Goal: Task Accomplishment & Management: Complete application form

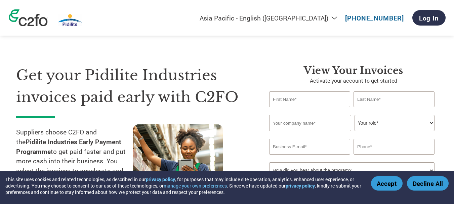
select select "en-IN"
type input "GEETA"
type input "MALI"
type input "modhera chemicals pvt. ltd."
type input "[EMAIL_ADDRESS][DOMAIN_NAME]"
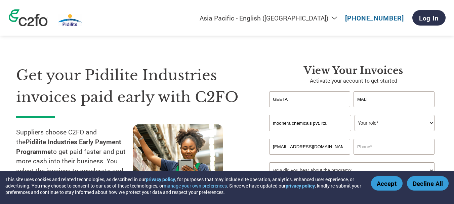
type input "09820988957"
drag, startPoint x: 339, startPoint y: 148, endPoint x: 267, endPoint y: 151, distance: 71.9
click at [267, 151] on div "View your invoices Activate your account to get started GEETA MALI Invalid firs…" at bounding box center [348, 140] width 179 height 152
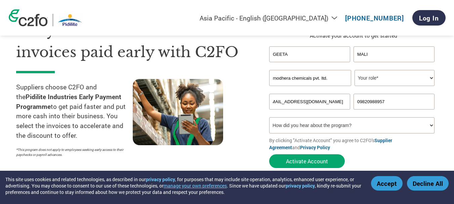
scroll to position [34, 0]
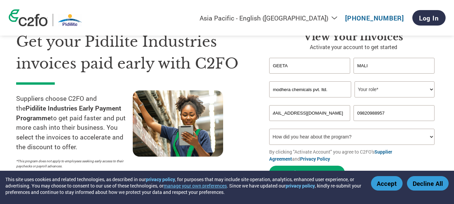
type input "[EMAIL_ADDRESS][DOMAIN_NAME]"
click at [372, 90] on select "Your role* CFO Controller Credit Manager Finance Director Treasurer CEO Preside…" at bounding box center [394, 89] width 80 height 16
select select "OTHER"
click at [354, 81] on select "Your role* CFO Controller Credit Manager Finance Director Treasurer CEO Preside…" at bounding box center [394, 89] width 80 height 16
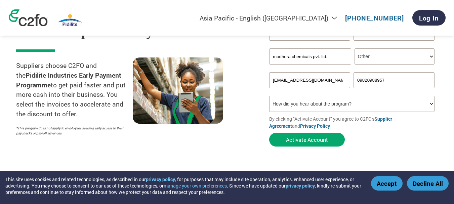
scroll to position [67, 0]
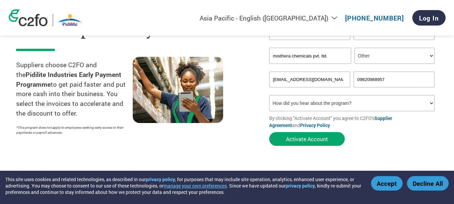
click at [431, 102] on select "How did you hear about the program? Received a letter Email Social Media Online…" at bounding box center [351, 103] width 165 height 16
select select "Other"
click at [269, 95] on select "How did you hear about the program? Received a letter Email Social Media Online…" at bounding box center [351, 103] width 165 height 16
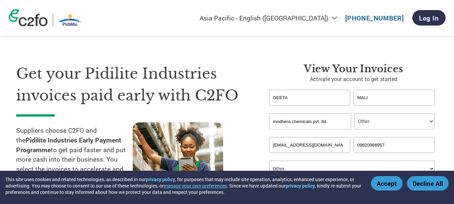
scroll to position [0, 0]
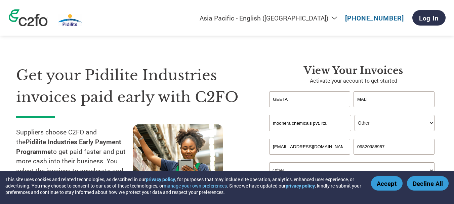
click at [333, 123] on input "modhera chemicals pvt. ltd." at bounding box center [310, 123] width 82 height 16
click at [289, 136] on div "Invalid company name or company name is too long" at bounding box center [351, 134] width 165 height 4
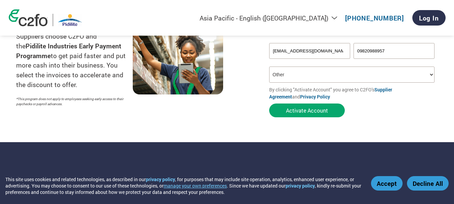
scroll to position [101, 0]
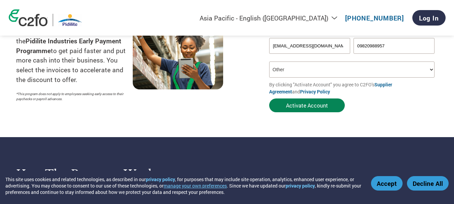
click at [293, 105] on button "Activate Account" at bounding box center [307, 105] width 76 height 14
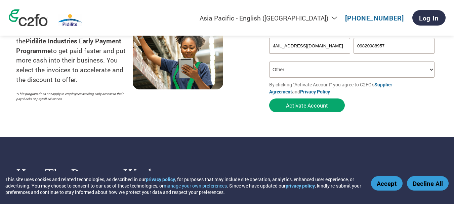
scroll to position [0, 0]
drag, startPoint x: 343, startPoint y: 45, endPoint x: 257, endPoint y: 53, distance: 86.3
click at [257, 53] on div "Get your Pidilite Industries invoices paid early with C2FO Suppliers choose C2F…" at bounding box center [226, 26] width 421 height 179
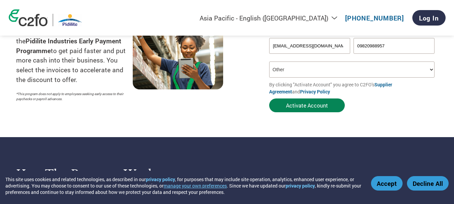
type input "[EMAIL_ADDRESS][DOMAIN_NAME]"
click at [298, 107] on button "Activate Account" at bounding box center [307, 105] width 76 height 14
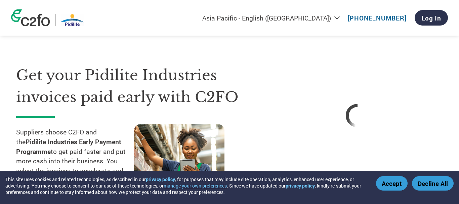
select select "en-IN"
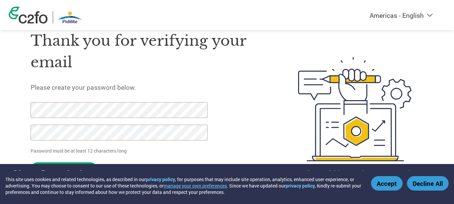
scroll to position [35, 0]
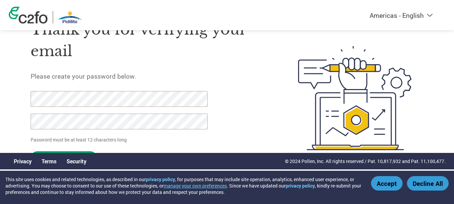
click at [23, 98] on div "Thank you for verifying your email Please create your password below. Password …" at bounding box center [227, 98] width 436 height 178
click at [151, 138] on p "Password must be at least 12 characters long" at bounding box center [120, 139] width 179 height 7
click at [18, 102] on div "Thank you for verifying your email Please create your password below. Password …" at bounding box center [227, 98] width 436 height 178
click at [24, 121] on div "Thank you for verifying your email Please create your password below. Password …" at bounding box center [227, 98] width 436 height 178
click at [156, 138] on p "Password must be at least 12 characters long" at bounding box center [120, 139] width 179 height 7
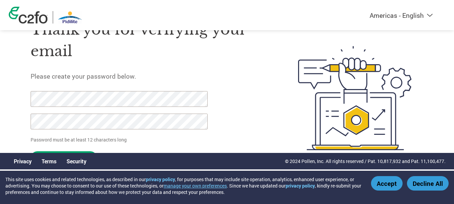
click at [417, 182] on button "Decline All" at bounding box center [428, 183] width 42 height 14
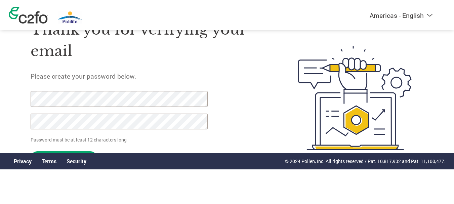
click at [60, 150] on form "Password must be at least 12 characters long Set Password Need help? Contact Su…" at bounding box center [125, 130] width 189 height 78
click at [58, 151] on input "Set Password" at bounding box center [64, 158] width 66 height 14
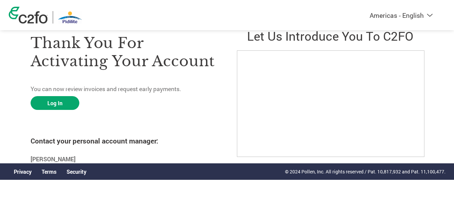
scroll to position [0, 0]
